Goal: Find specific page/section: Find specific page/section

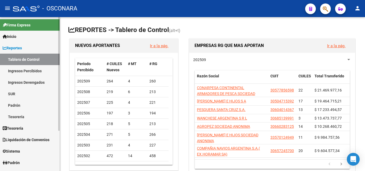
click at [34, 70] on link "Ingresos Percibidos" at bounding box center [30, 70] width 60 height 11
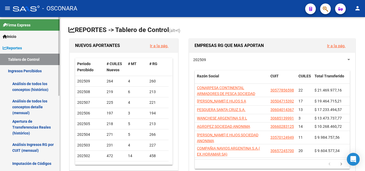
click at [30, 89] on link "Análisis de todos los conceptos (histórico)" at bounding box center [30, 87] width 60 height 20
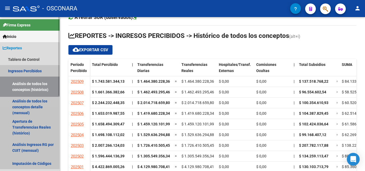
click at [24, 73] on link "Ingresos Percibidos" at bounding box center [30, 70] width 60 height 11
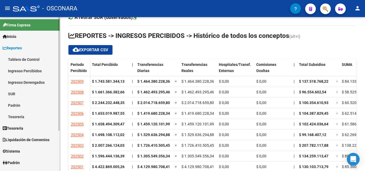
click at [19, 81] on link "Ingresos Devengados" at bounding box center [30, 82] width 60 height 11
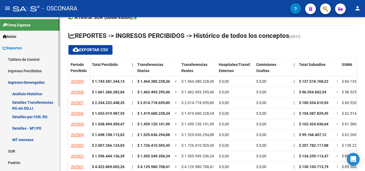
click at [20, 94] on link "Análisis Histórico" at bounding box center [30, 93] width 60 height 11
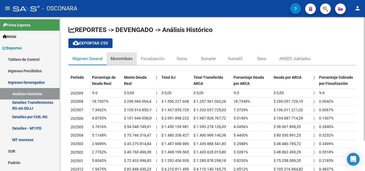
click at [129, 60] on div "Monotributo" at bounding box center [122, 59] width 22 height 6
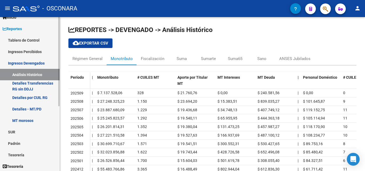
scroll to position [27, 0]
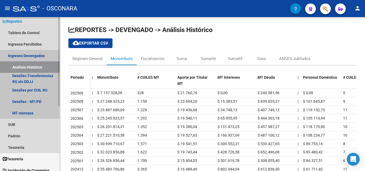
click at [36, 56] on link "Ingresos Devengados" at bounding box center [30, 55] width 60 height 11
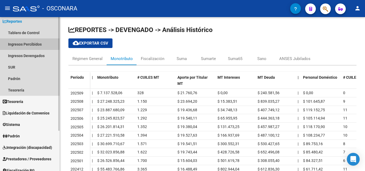
click at [34, 44] on link "Ingresos Percibidos" at bounding box center [30, 43] width 60 height 11
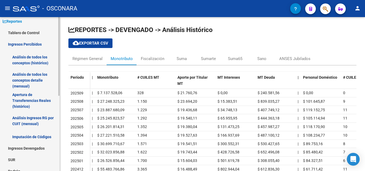
click at [30, 79] on link "Análisis de todos los conceptos detalle (mensual)" at bounding box center [30, 80] width 60 height 20
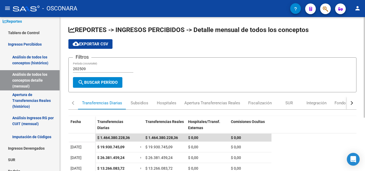
click at [352, 102] on div "button" at bounding box center [351, 103] width 4 height 4
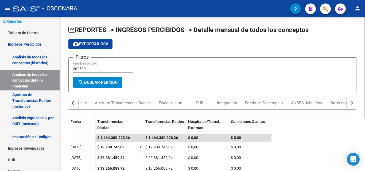
click at [352, 102] on div "button" at bounding box center [351, 103] width 4 height 4
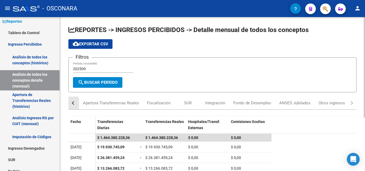
click at [74, 104] on div "button" at bounding box center [74, 103] width 4 height 4
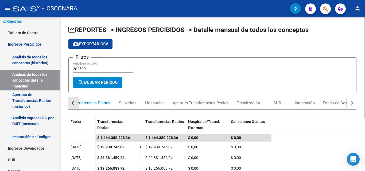
click at [74, 104] on div "button" at bounding box center [74, 103] width 4 height 4
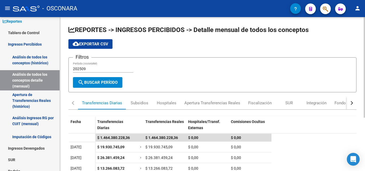
click at [351, 103] on div "button" at bounding box center [351, 103] width 4 height 4
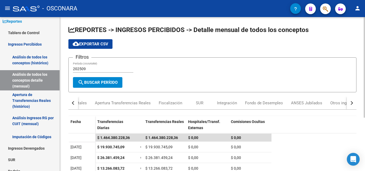
click at [351, 103] on div "button" at bounding box center [351, 103] width 4 height 4
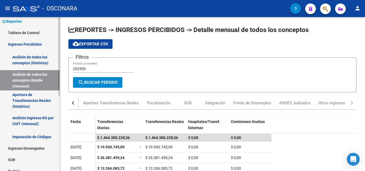
click at [31, 61] on link "Análisis de todos los conceptos (histórico)" at bounding box center [30, 60] width 60 height 20
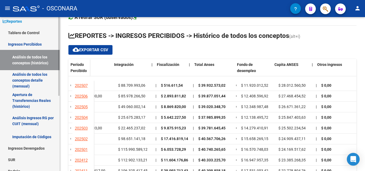
scroll to position [27, 468]
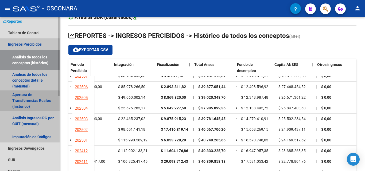
click at [30, 101] on link "Apertura de Transferencias Reales (histórico)" at bounding box center [30, 100] width 60 height 20
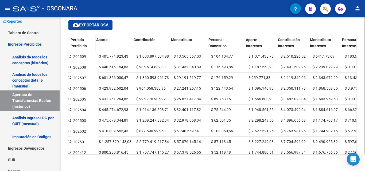
scroll to position [0, 333]
